Goal: Information Seeking & Learning: Learn about a topic

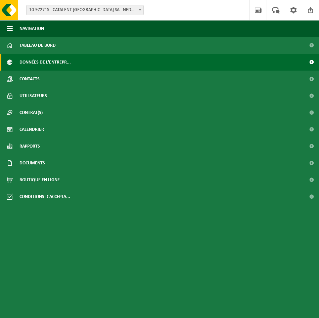
click at [45, 62] on span "Données de l'entrepr..." at bounding box center [44, 62] width 51 height 17
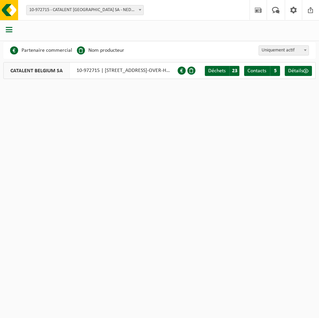
click at [153, 105] on html "Site: 10-972715 - CATALENT [GEOGRAPHIC_DATA] SA - NEDER-OVER-HEEMBEEK 10-972715…" at bounding box center [159, 159] width 319 height 318
click at [218, 72] on span "Déchets" at bounding box center [216, 70] width 17 height 5
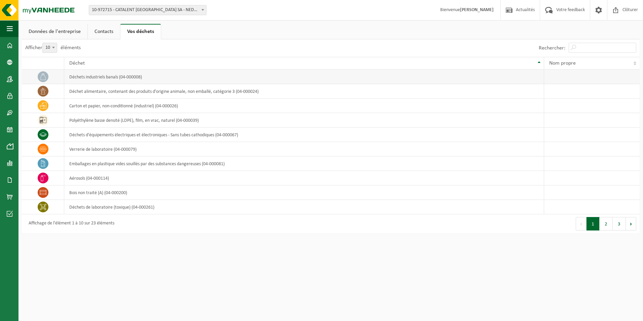
click at [47, 76] on span at bounding box center [43, 76] width 11 height 11
drag, startPoint x: 47, startPoint y: 76, endPoint x: 94, endPoint y: 77, distance: 46.7
click at [94, 77] on td "déchets industriels banals (04-000008)" at bounding box center [304, 77] width 480 height 14
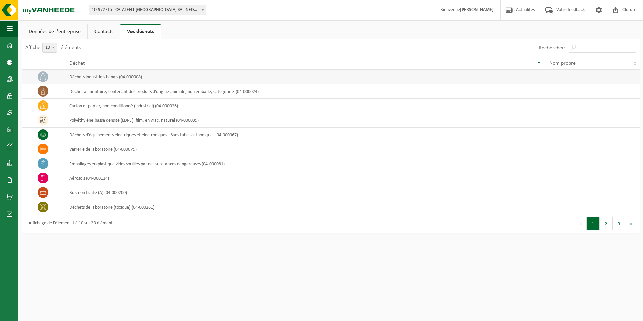
drag, startPoint x: 94, startPoint y: 77, endPoint x: 47, endPoint y: 78, distance: 46.8
click at [47, 78] on span at bounding box center [43, 76] width 11 height 11
drag, startPoint x: 47, startPoint y: 78, endPoint x: 44, endPoint y: 91, distance: 12.9
click at [44, 91] on icon at bounding box center [43, 91] width 7 height 7
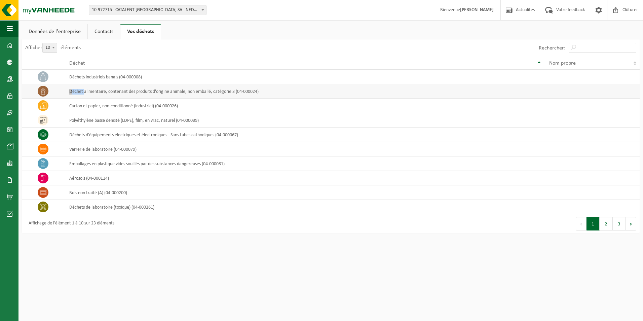
click at [44, 91] on icon at bounding box center [43, 91] width 7 height 7
drag, startPoint x: 44, startPoint y: 91, endPoint x: 108, endPoint y: 88, distance: 64.6
click at [108, 88] on td "déchet alimentaire, contenant des produits d'origine animale, non emballé, caté…" at bounding box center [304, 91] width 480 height 14
click at [109, 102] on td "carton et papier, non-conditionné (industriel) (04-000026)" at bounding box center [304, 105] width 480 height 14
click at [124, 142] on td "verrerie de laboratoire (04-000079)" at bounding box center [304, 149] width 480 height 14
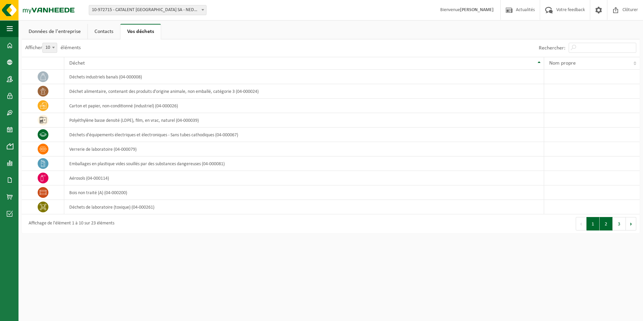
click at [319, 226] on button "2" at bounding box center [605, 223] width 13 height 13
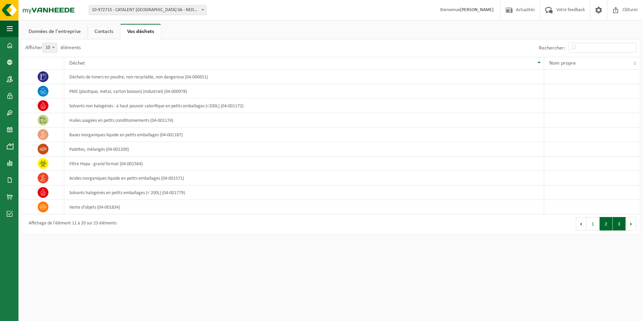
click at [319, 229] on button "3" at bounding box center [618, 223] width 13 height 13
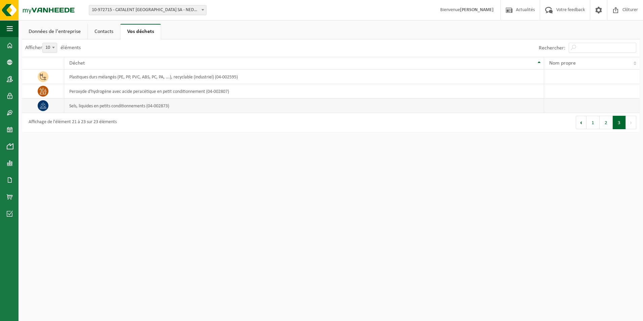
click at [50, 109] on td at bounding box center [43, 105] width 42 height 14
click at [83, 109] on td "sels, liquides en petits conditionnements (04-002873)" at bounding box center [304, 105] width 480 height 14
click at [49, 92] on td at bounding box center [43, 91] width 42 height 14
click at [319, 116] on button "1" at bounding box center [592, 122] width 13 height 13
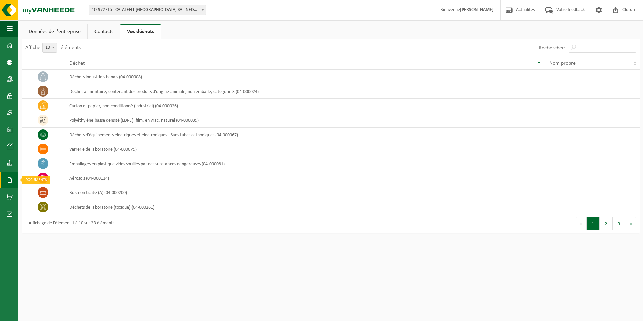
click at [5, 175] on link "Documents" at bounding box center [9, 179] width 18 height 17
click at [61, 191] on span "Documents" at bounding box center [50, 194] width 22 height 13
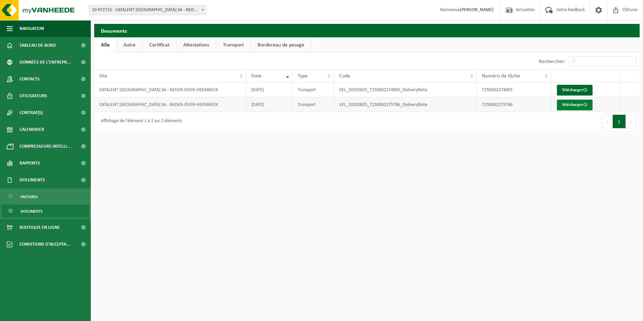
click at [575, 100] on link "Télécharger" at bounding box center [575, 104] width 36 height 11
click at [20, 180] on span "Documents" at bounding box center [32, 179] width 26 height 17
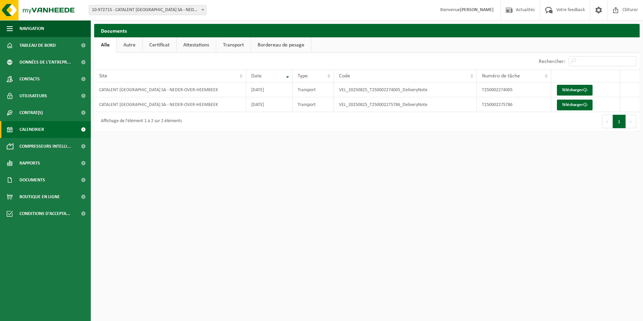
click at [34, 136] on span "Calendrier" at bounding box center [31, 129] width 25 height 17
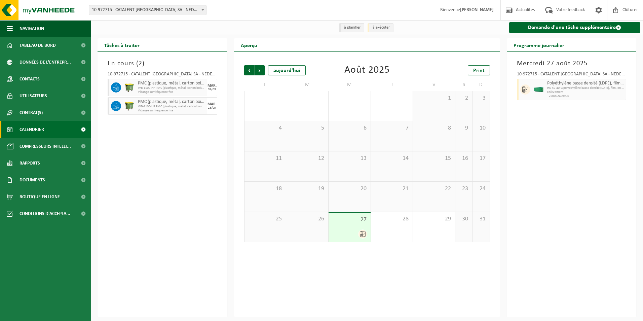
click at [34, 136] on span "Calendrier" at bounding box center [31, 129] width 25 height 17
click at [362, 235] on icon at bounding box center [363, 234] width 6 height 6
click at [569, 92] on span "Enlèvement" at bounding box center [585, 92] width 77 height 4
click at [564, 75] on div "10-972715 - CATALENT [GEOGRAPHIC_DATA] SA - NEDER-OVER-HEEMBEEK" at bounding box center [572, 75] width 110 height 7
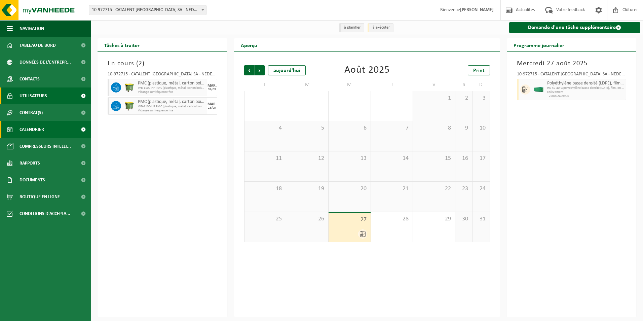
click at [35, 97] on span "Utilisateurs" at bounding box center [33, 95] width 28 height 17
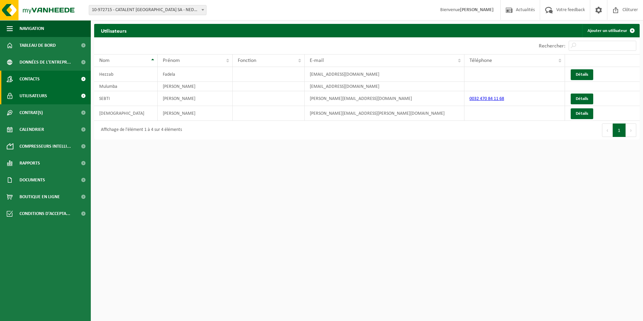
click at [30, 73] on span "Contacts" at bounding box center [29, 79] width 20 height 17
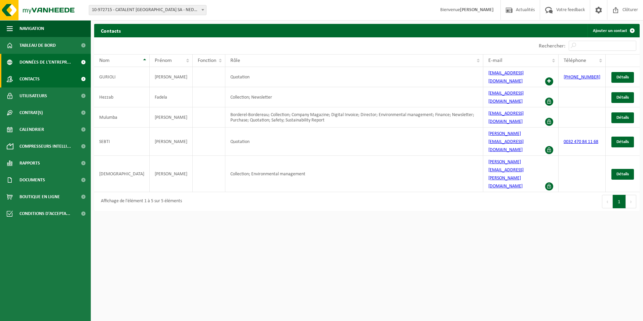
click at [32, 58] on span "Données de l'entrepr..." at bounding box center [44, 62] width 51 height 17
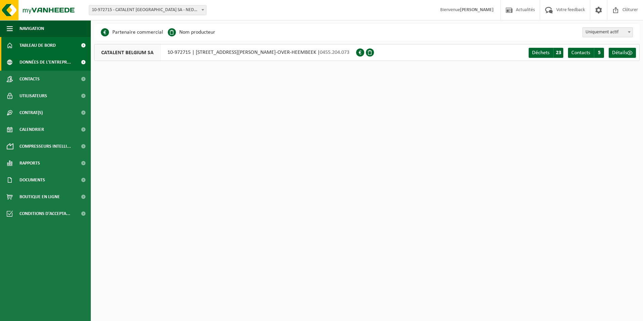
click at [30, 44] on span "Tableau de bord" at bounding box center [37, 45] width 36 height 17
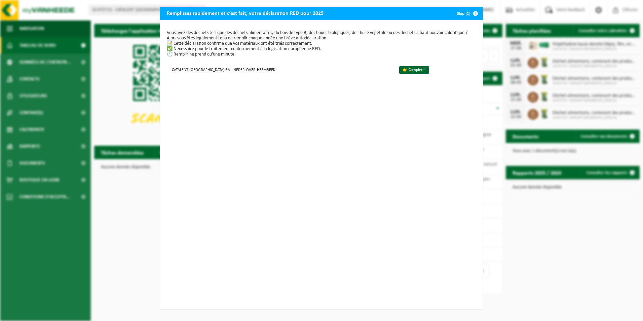
click at [469, 13] on span "button" at bounding box center [475, 13] width 13 height 13
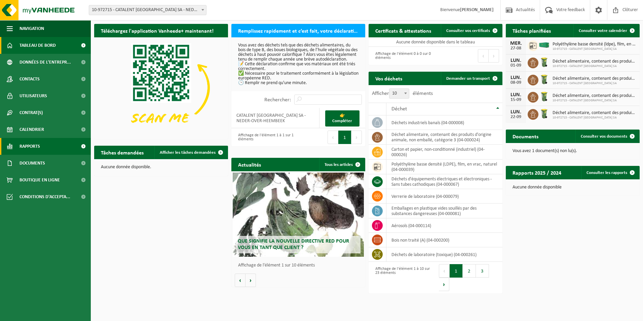
click at [39, 141] on span "Rapports" at bounding box center [29, 146] width 21 height 17
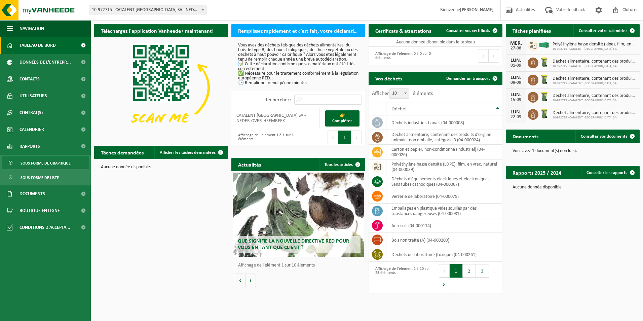
click at [34, 165] on span "Sous forme de graphique" at bounding box center [46, 163] width 50 height 13
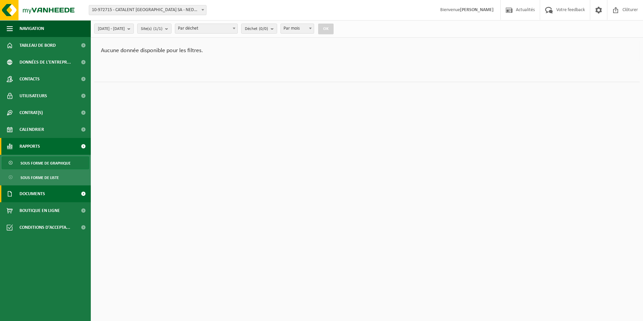
click at [32, 192] on span "Documents" at bounding box center [32, 193] width 26 height 17
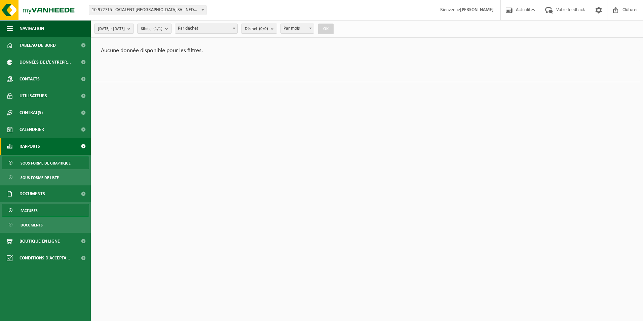
click at [36, 205] on span "Factures" at bounding box center [29, 210] width 17 height 13
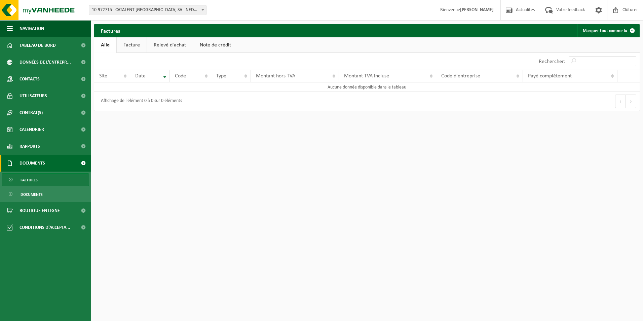
click at [28, 176] on span "Factures" at bounding box center [29, 179] width 17 height 13
click at [34, 194] on span "Documents" at bounding box center [32, 194] width 22 height 13
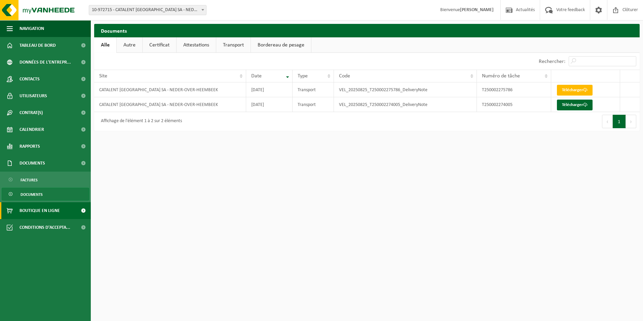
click at [46, 214] on span "Boutique en ligne" at bounding box center [39, 210] width 40 height 17
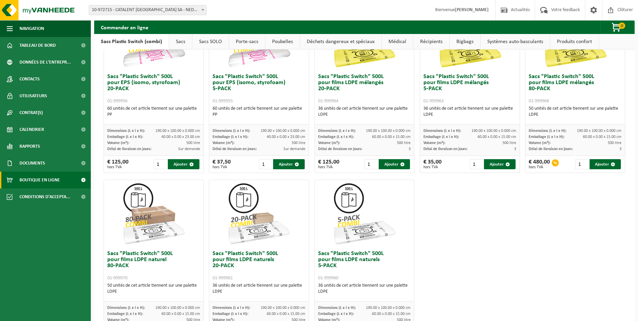
scroll to position [238, 0]
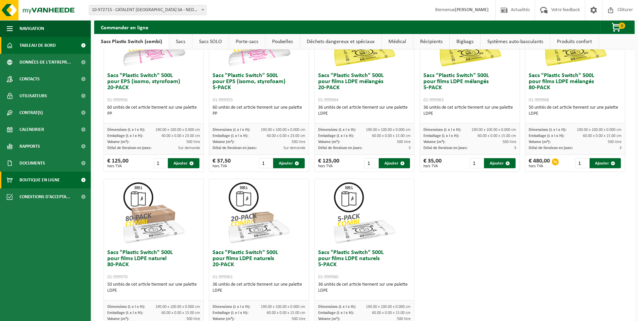
click at [53, 52] on span "Tableau de bord" at bounding box center [37, 45] width 36 height 17
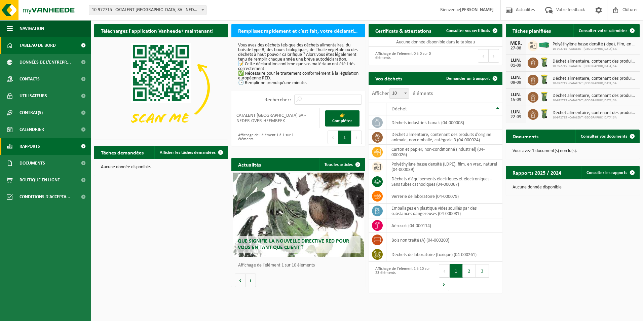
click at [31, 148] on span "Rapports" at bounding box center [29, 146] width 21 height 17
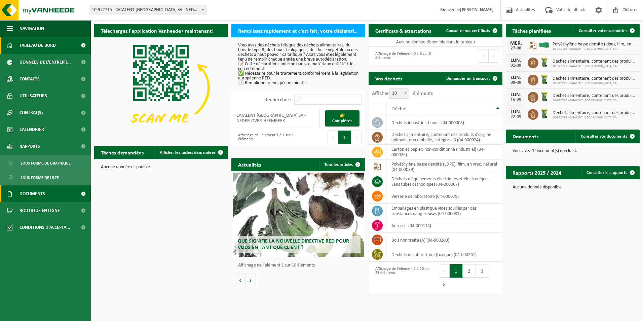
click at [38, 193] on span "Documents" at bounding box center [32, 193] width 26 height 17
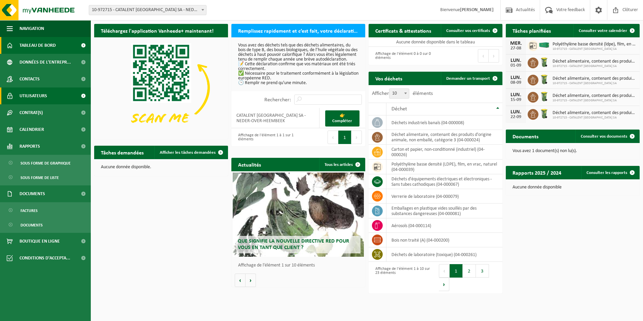
click at [25, 92] on span "Utilisateurs" at bounding box center [33, 95] width 28 height 17
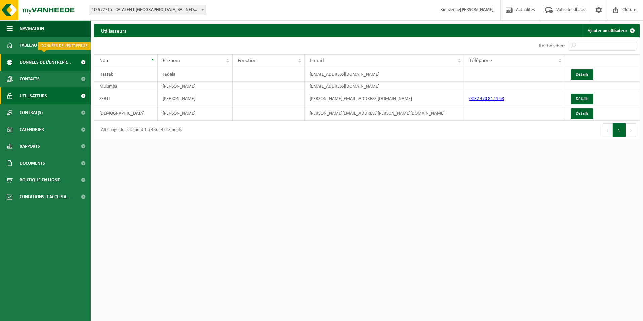
click at [35, 65] on span "Données de l'entrepr..." at bounding box center [44, 62] width 51 height 17
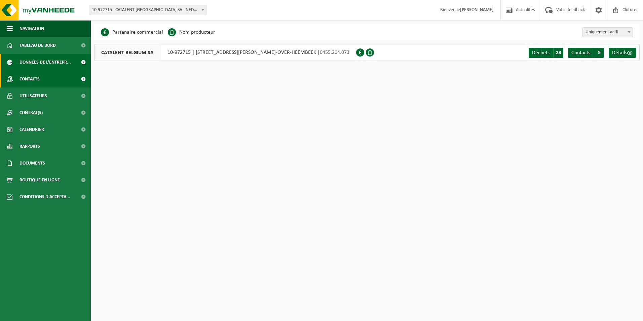
click at [36, 83] on span "Contacts" at bounding box center [29, 79] width 20 height 17
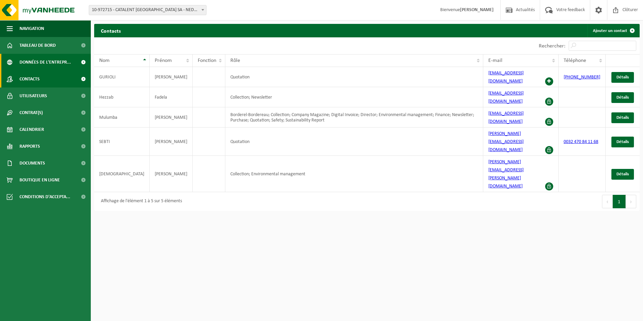
click at [34, 64] on span "Données de l'entrepr..." at bounding box center [44, 62] width 51 height 17
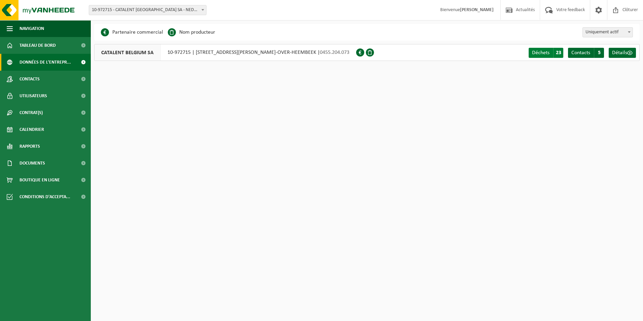
click at [536, 52] on span "Déchets" at bounding box center [540, 52] width 17 height 5
